Goal: Communication & Community: Answer question/provide support

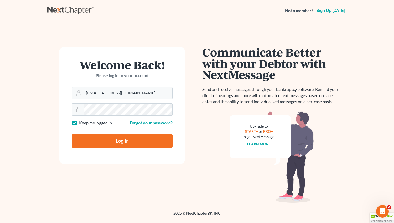
type input "[EMAIL_ADDRESS][DOMAIN_NAME]"
click at [117, 141] on input "Log In" at bounding box center [122, 140] width 101 height 13
type input "Thinking..."
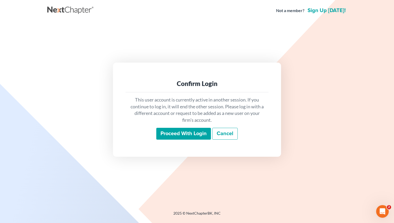
click at [178, 135] on input "Proceed with login" at bounding box center [183, 134] width 55 height 12
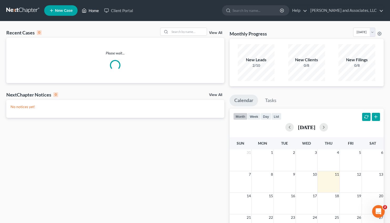
click at [91, 10] on link "Home" at bounding box center [90, 10] width 22 height 9
click at [170, 31] on input "search" at bounding box center [188, 32] width 37 height 8
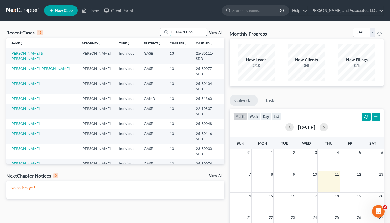
type input "[PERSON_NAME]"
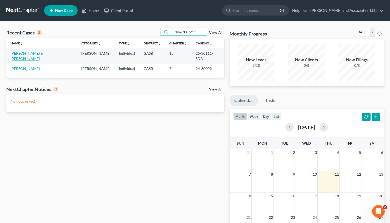
click at [37, 51] on link "[PERSON_NAME] & [PERSON_NAME]" at bounding box center [27, 56] width 33 height 10
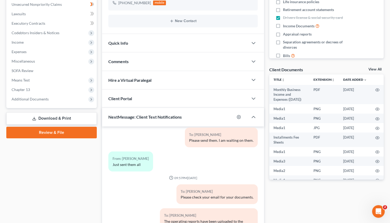
scroll to position [172, 0]
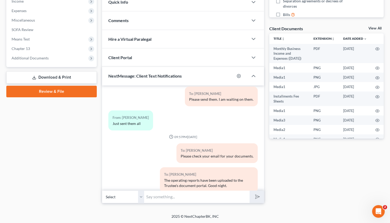
click at [157, 200] on input "text" at bounding box center [196, 196] width 105 height 13
type input "Good Morning, [PERSON_NAME]. Please park on [GEOGRAPHIC_DATA] ([PERSON_NAME][GE…"
click at [259, 196] on polygon "submit" at bounding box center [256, 196] width 6 height 6
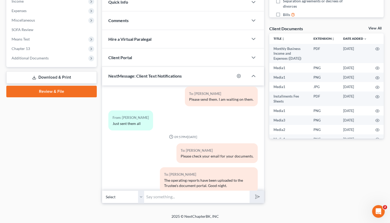
click at [179, 197] on input "text" at bounding box center [196, 196] width 105 height 13
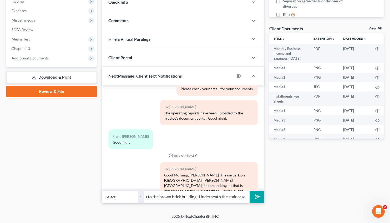
scroll to position [0, 183]
click at [237, 195] on input "in your vehicle and walk across the street to the black wrought iron fence. The…" at bounding box center [196, 196] width 105 height 13
type input "in your vehicle and walk across the street to the black wrought iron fence. The…"
click at [258, 194] on icon "submit" at bounding box center [256, 196] width 5 height 5
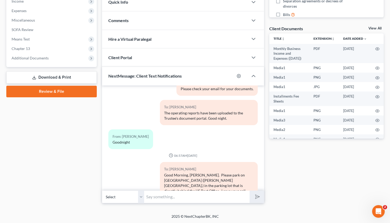
scroll to position [0, 0]
click at [206, 199] on input "text" at bounding box center [196, 196] width 105 height 13
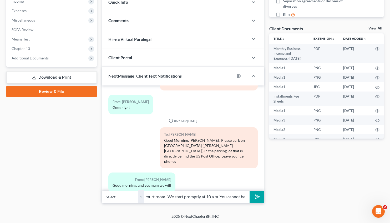
scroll to position [0, 183]
type input "is an elevator that you can take to the 1st Floor. Go through security and you …"
click at [256, 195] on polygon "submit" at bounding box center [256, 196] width 6 height 6
click at [195, 197] on input "text" at bounding box center [196, 196] width 105 height 13
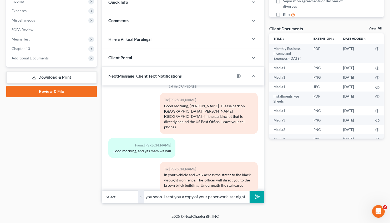
scroll to position [0, 57]
click at [228, 197] on input "late. Drive safely and I will see you soon. I sent you a copy of your paperwork…" at bounding box center [196, 196] width 105 height 13
type input "late. Drive safely and I will see you soon. I sent you a copy of your paperwork…"
drag, startPoint x: 252, startPoint y: 193, endPoint x: 248, endPoint y: 178, distance: 15.7
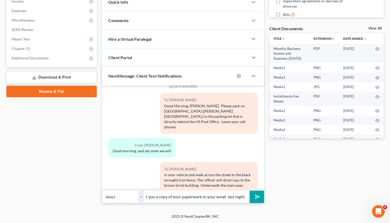
click at [248, 178] on div "03:59PM[DATE] To: [PERSON_NAME] Good Afternoon, [PERSON_NAME], This is Attorney…" at bounding box center [183, 143] width 162 height 117
click at [258, 196] on line "submit" at bounding box center [257, 196] width 3 height 3
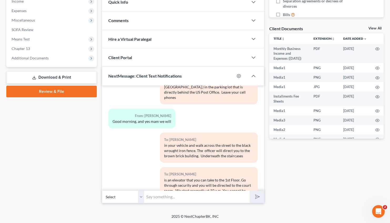
click at [195, 197] on input "text" at bounding box center [196, 196] width 105 height 13
type input "Attorney [PERSON_NAME]"
click at [257, 199] on icon "submit" at bounding box center [255, 196] width 7 height 7
